Goal: Information Seeking & Learning: Learn about a topic

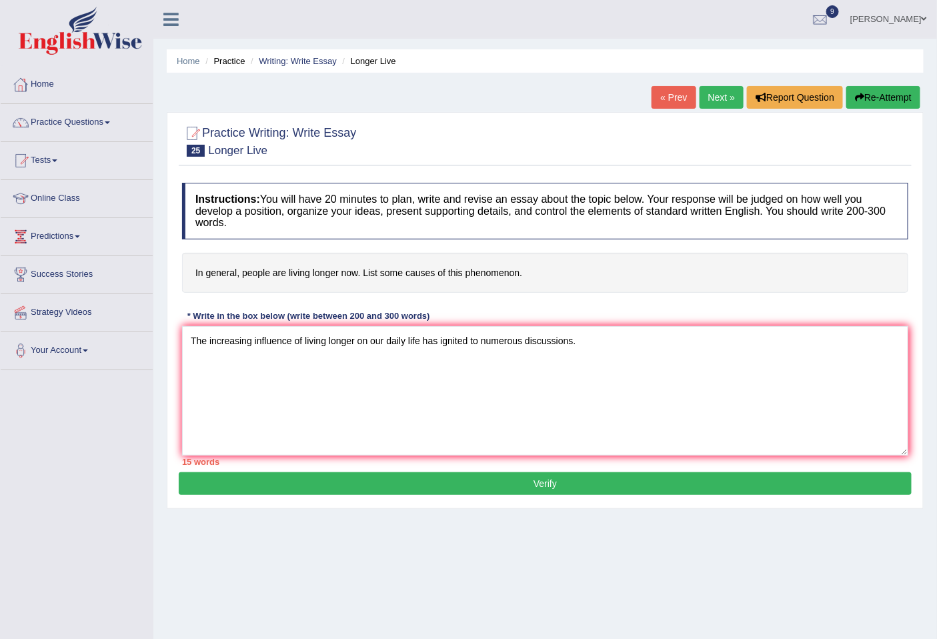
click at [81, 38] on img at bounding box center [80, 31] width 123 height 48
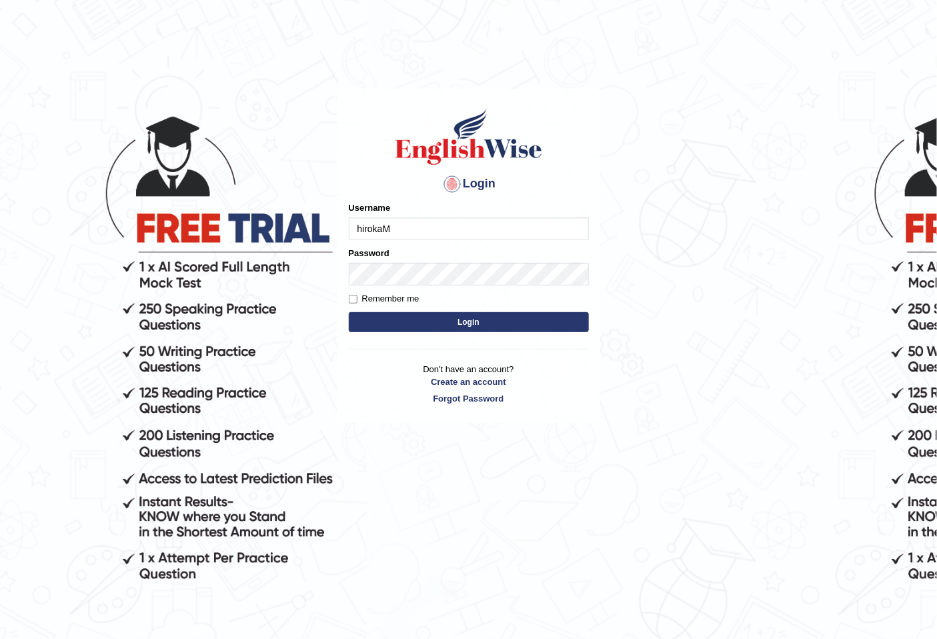
type input "hirokaM"
click at [390, 320] on button "Login" at bounding box center [469, 322] width 240 height 20
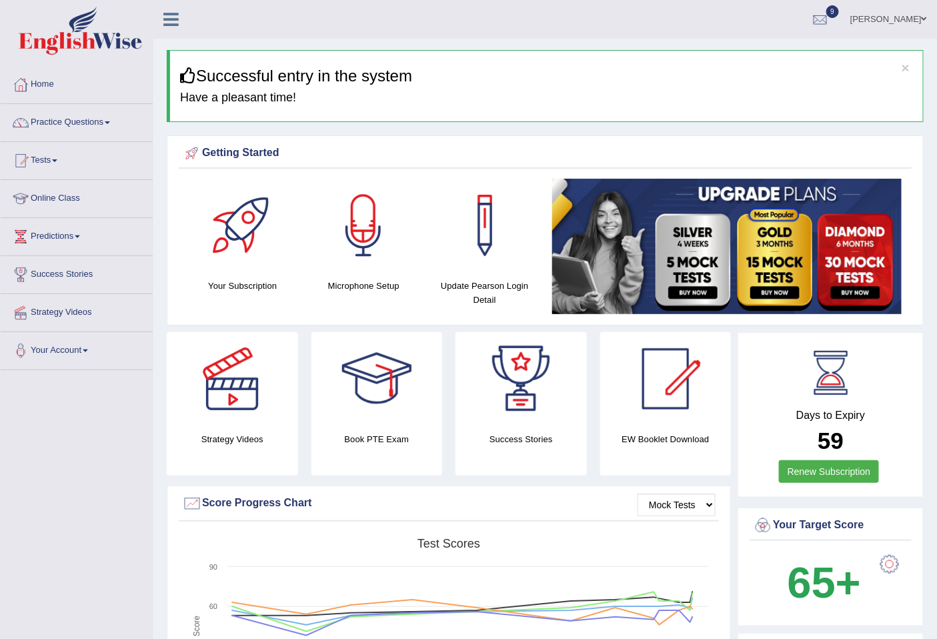
drag, startPoint x: 768, startPoint y: 120, endPoint x: 762, endPoint y: 150, distance: 30.6
click at [76, 122] on link "Practice Questions" at bounding box center [77, 120] width 152 height 33
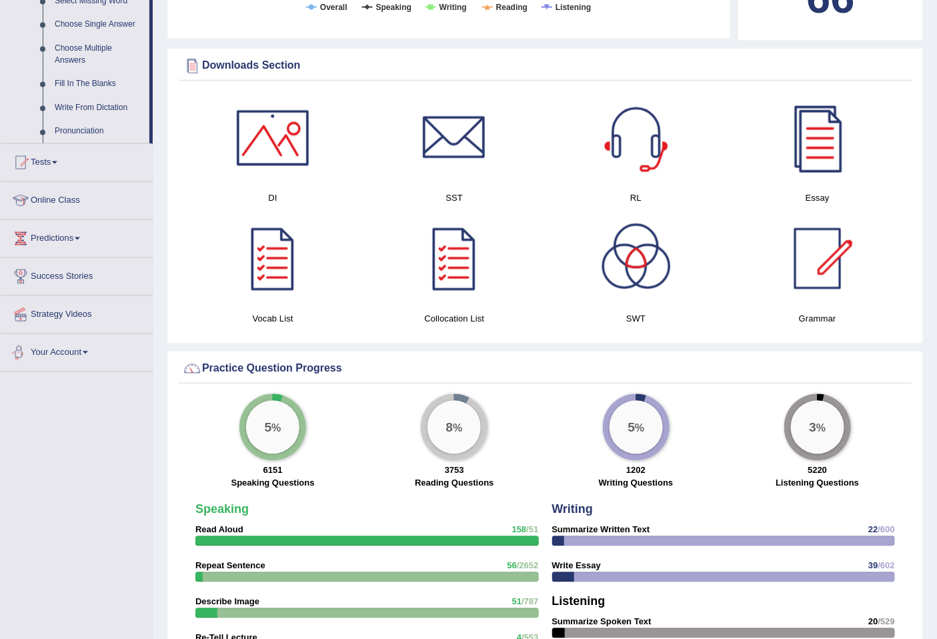
scroll to position [1748, 0]
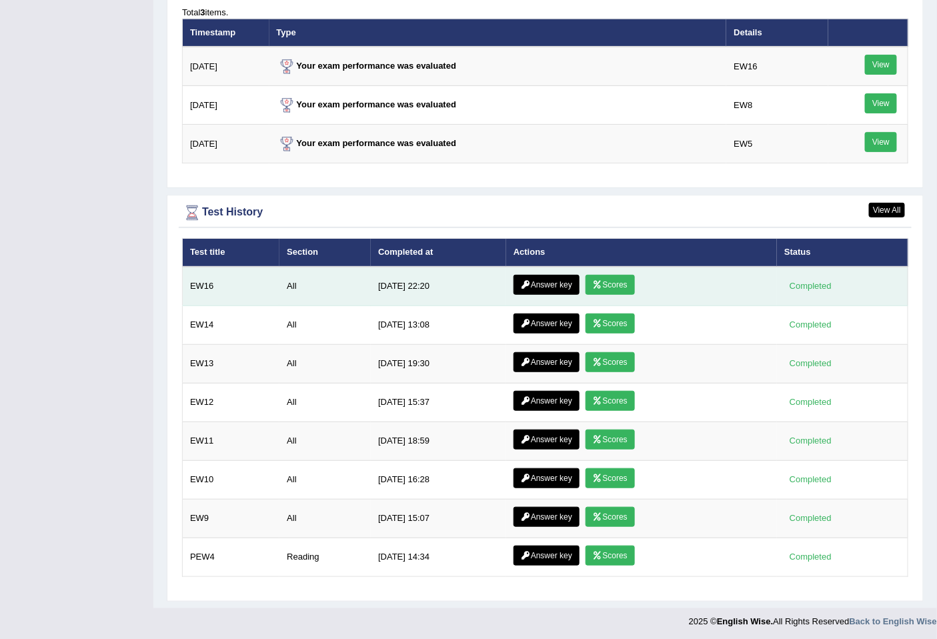
click at [537, 277] on link "Answer key" at bounding box center [547, 285] width 66 height 20
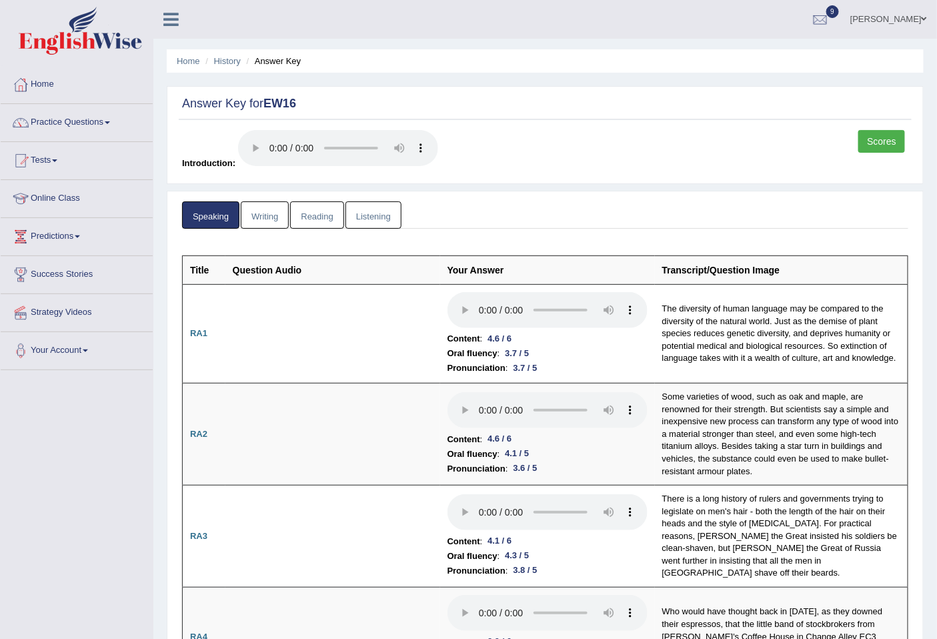
click at [330, 215] on link "Reading" at bounding box center [316, 214] width 53 height 27
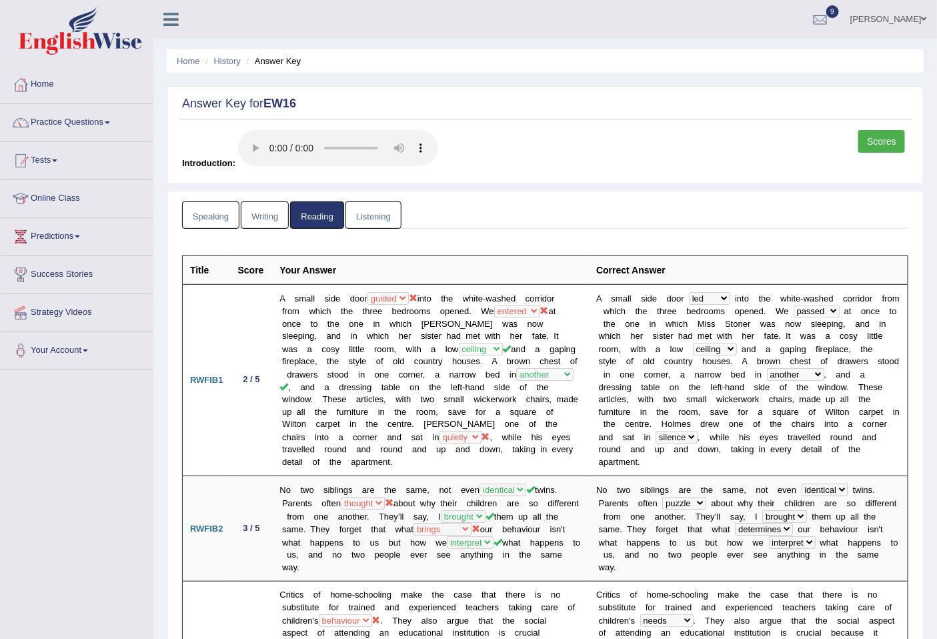
click at [50, 157] on link "Tests" at bounding box center [77, 158] width 152 height 33
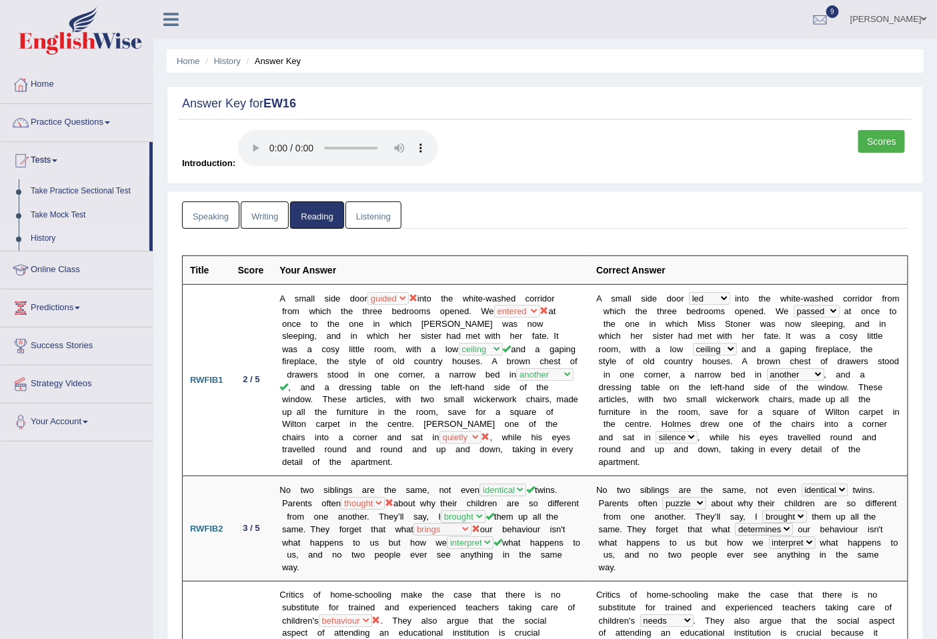
click at [45, 231] on link "History" at bounding box center [87, 239] width 125 height 24
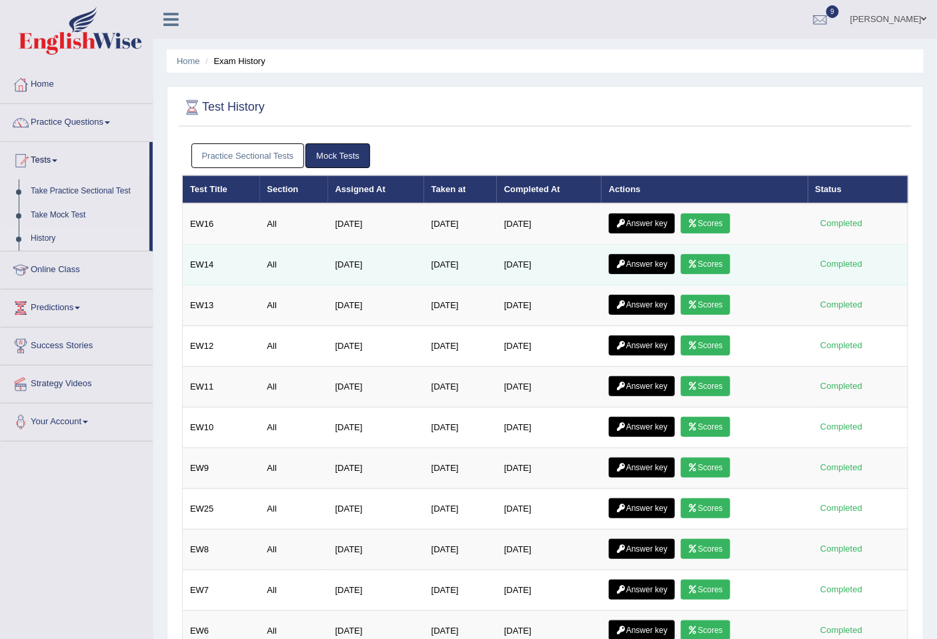
click at [650, 265] on link "Answer key" at bounding box center [642, 264] width 66 height 20
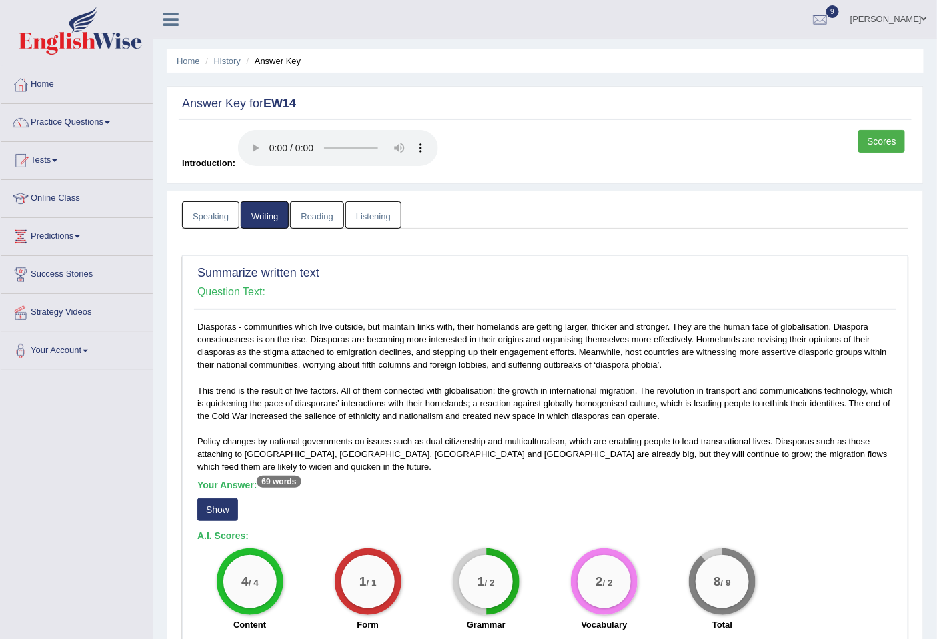
click at [312, 219] on link "Reading" at bounding box center [316, 214] width 53 height 27
